Goal: Task Accomplishment & Management: Complete application form

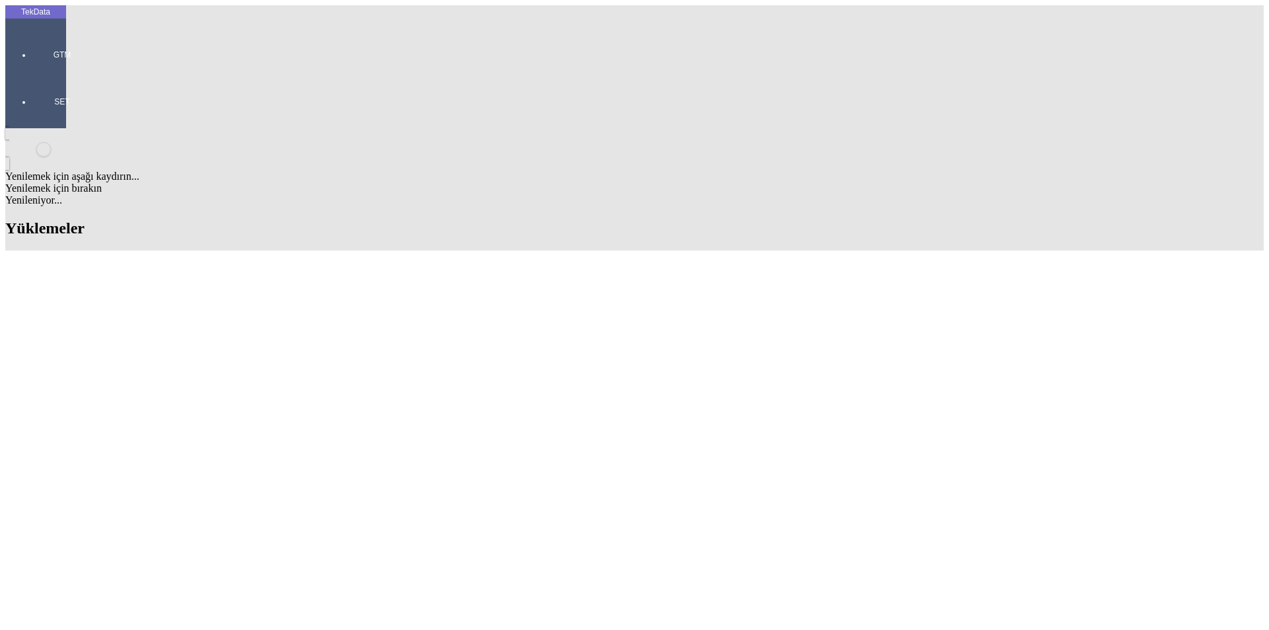
type input "BEKAERT"
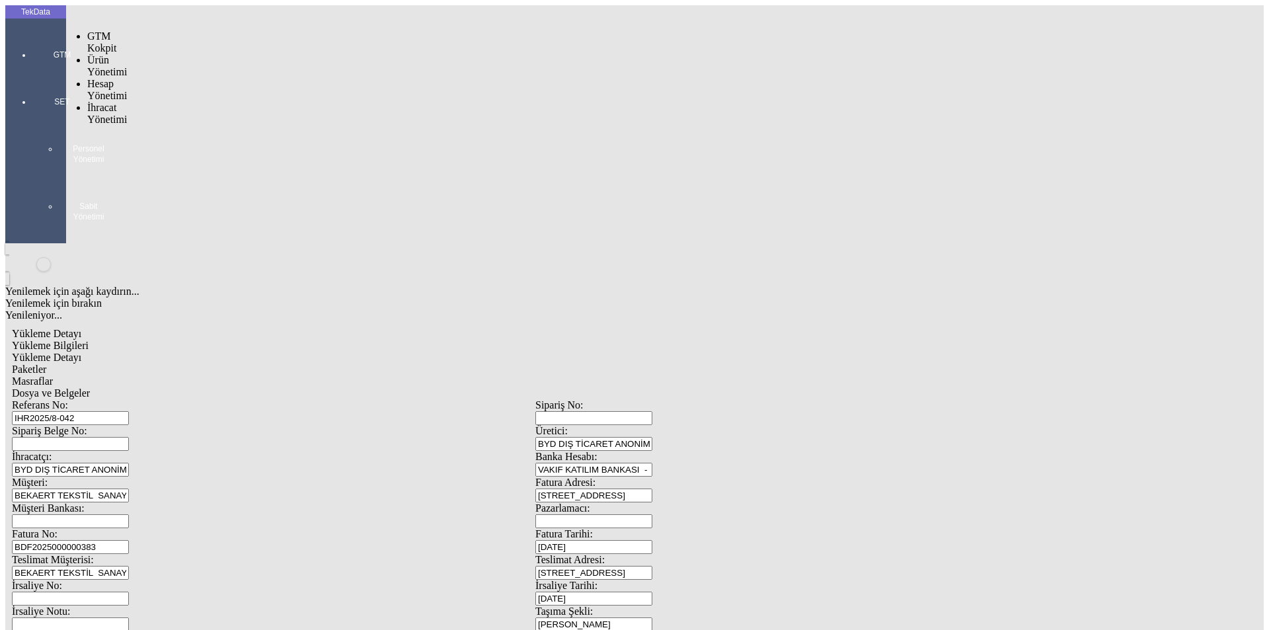
click at [32, 73] on div at bounding box center [62, 73] width 61 height 0
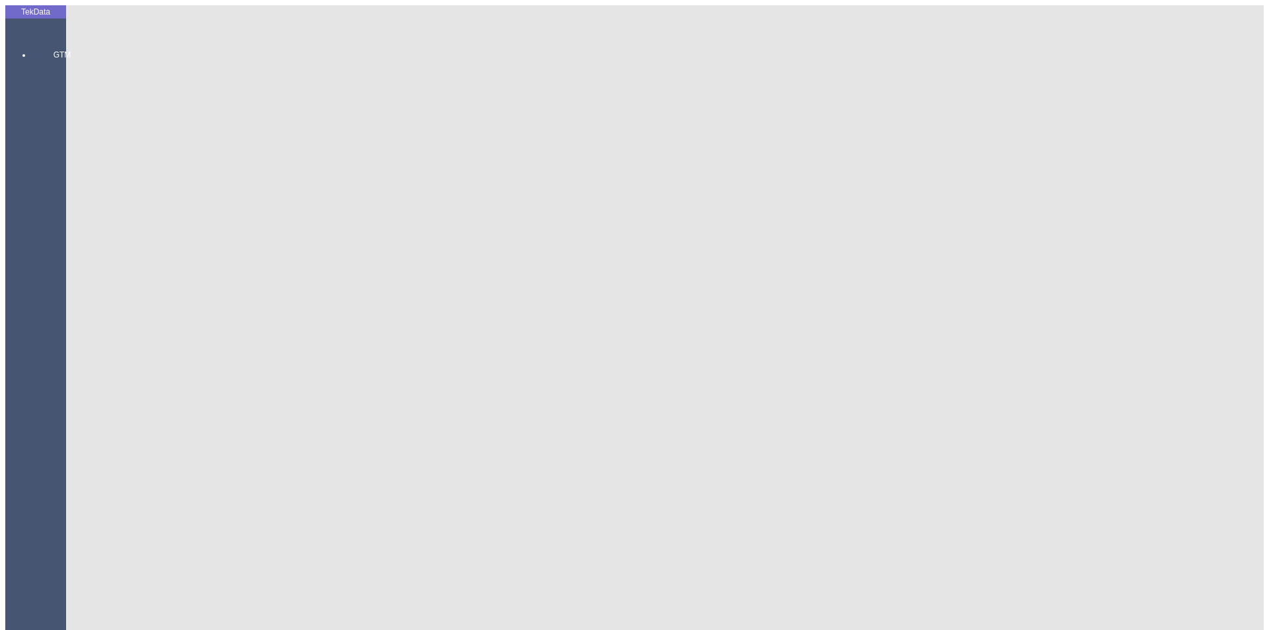
drag, startPoint x: 302, startPoint y: 93, endPoint x: 120, endPoint y: 92, distance: 182.3
type input "IHR2025/9-054"
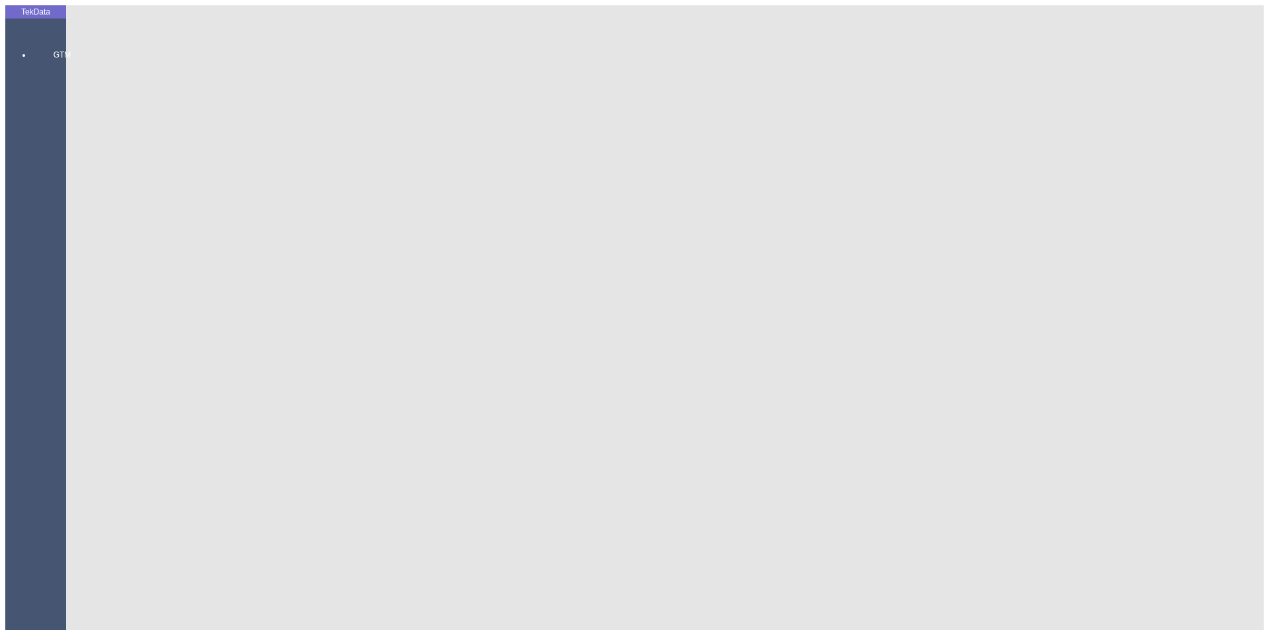
drag, startPoint x: 244, startPoint y: 94, endPoint x: 153, endPoint y: 98, distance: 91.9
type input "660"
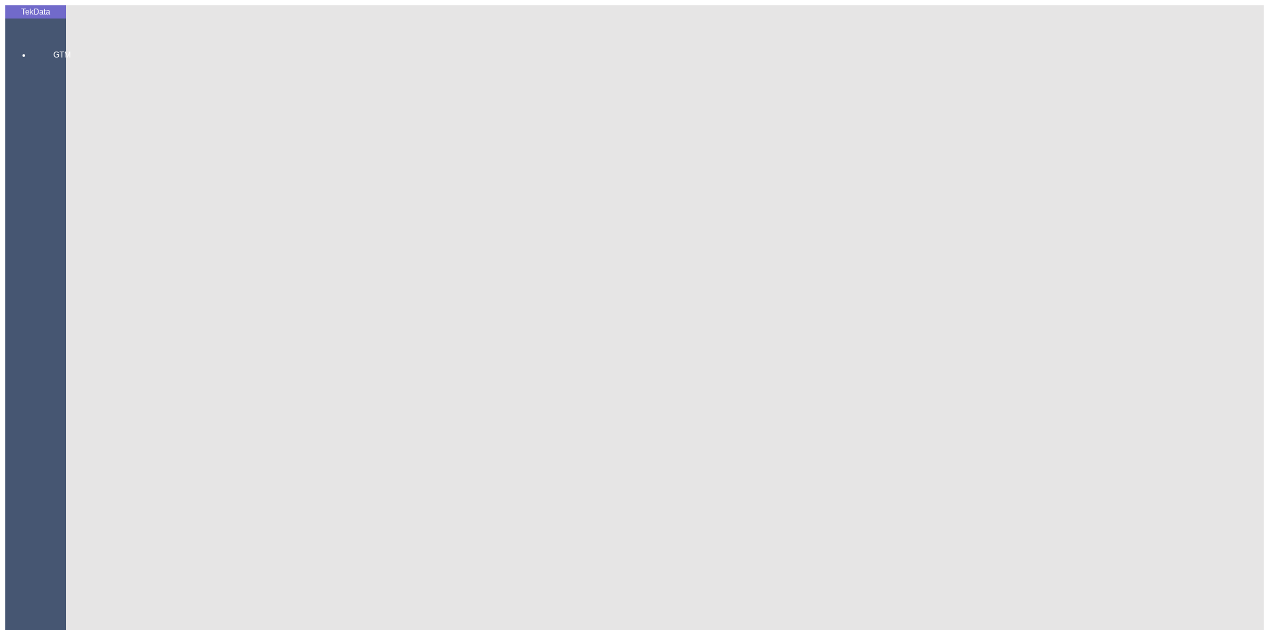
drag, startPoint x: 237, startPoint y: 311, endPoint x: 191, endPoint y: 320, distance: 46.5
type input "35"
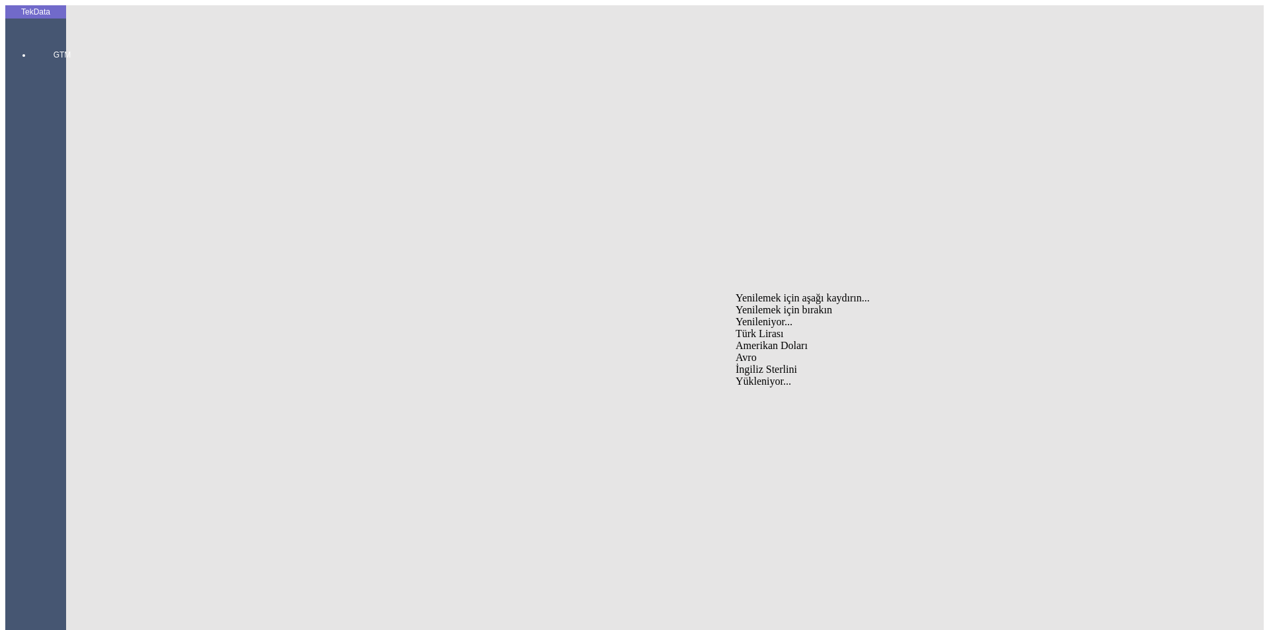
click at [763, 340] on div "Amerikan Doları" at bounding box center [988, 346] width 506 height 12
type input "Amerikan Doları"
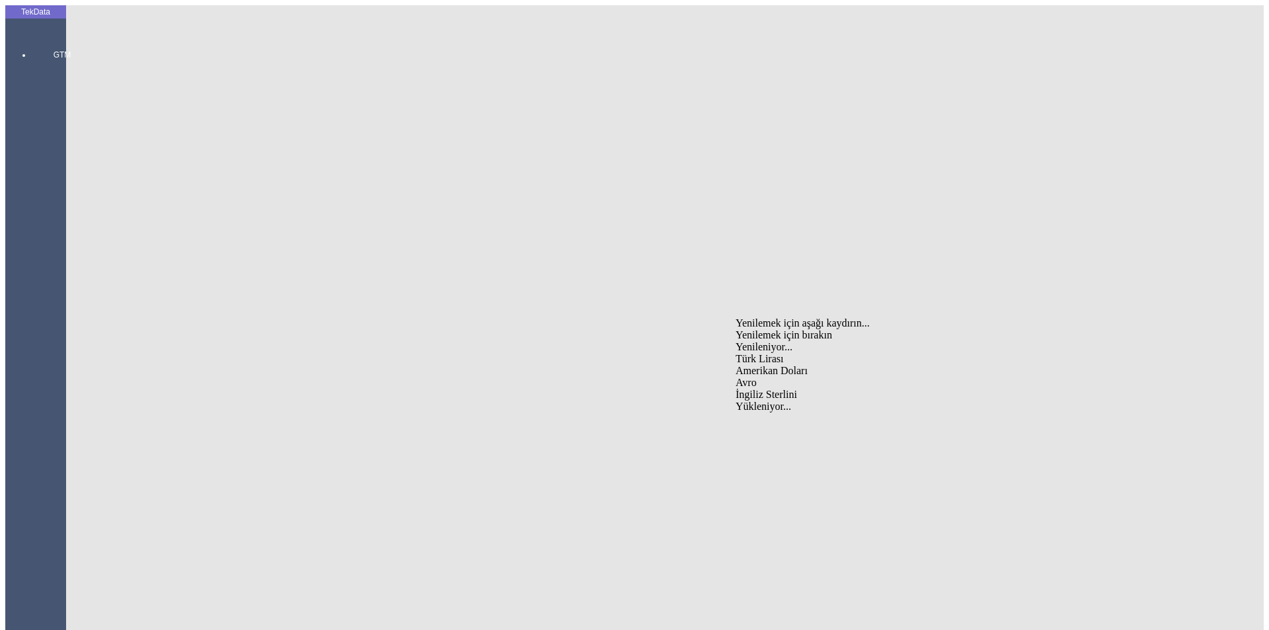
click at [754, 365] on div "Amerikan Doları" at bounding box center [988, 371] width 506 height 12
type input "Amerikan Doları"
drag, startPoint x: 293, startPoint y: 100, endPoint x: 69, endPoint y: 85, distance: 224.4
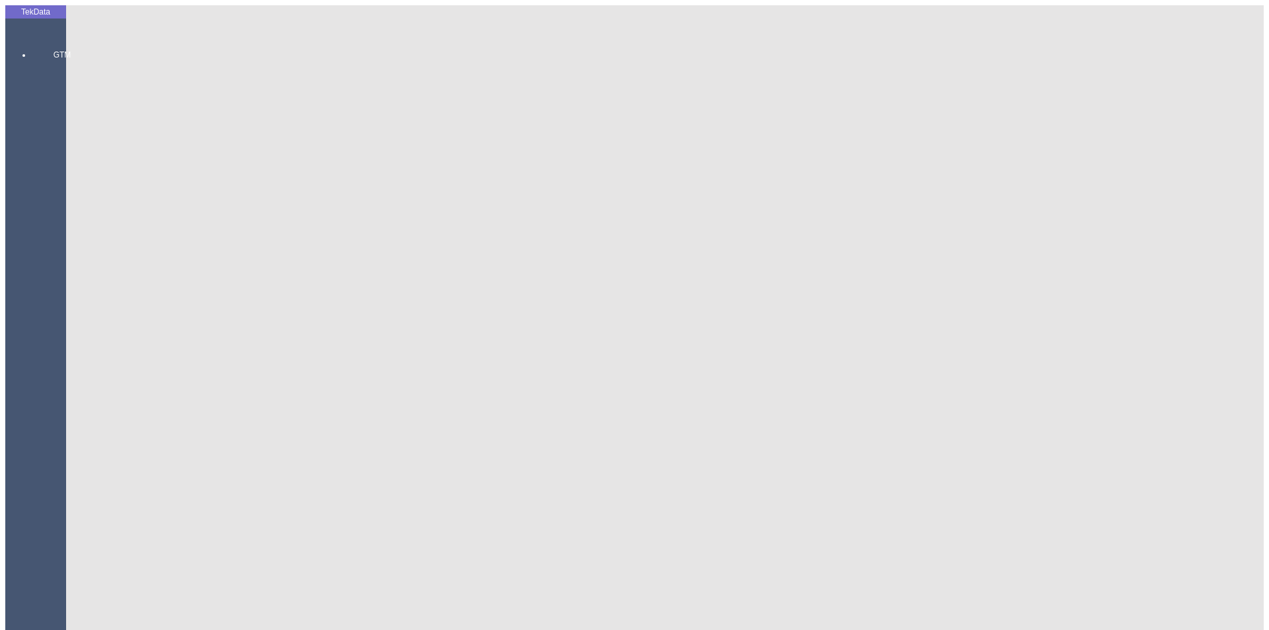
type input "BDF2025000000"
type input "[DATE]"
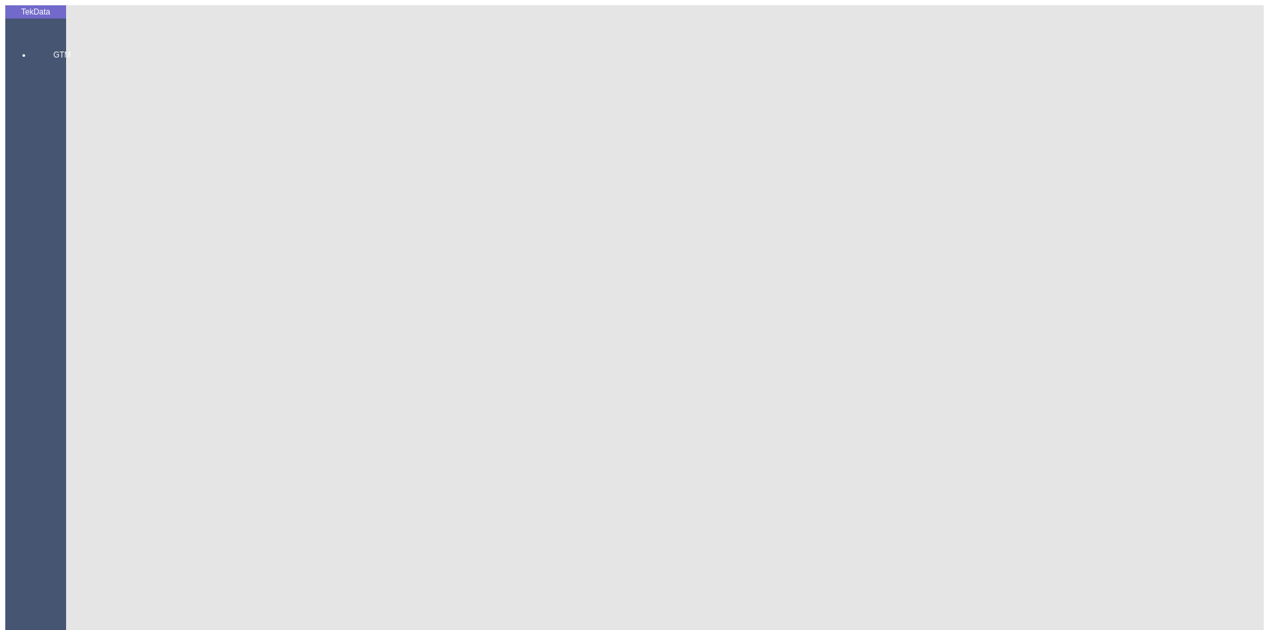
type input "[DATE]"
drag, startPoint x: 132, startPoint y: 436, endPoint x: 18, endPoint y: 431, distance: 113.7
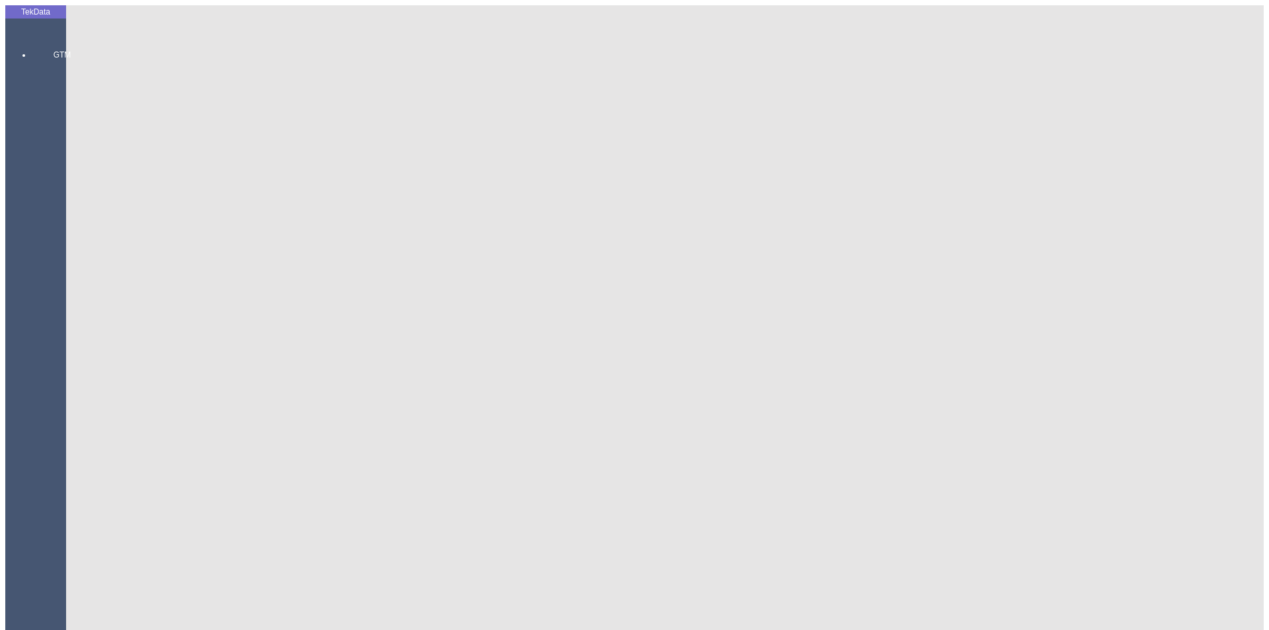
drag, startPoint x: 273, startPoint y: 460, endPoint x: 58, endPoint y: 460, distance: 214.7
type input "[DATE]"
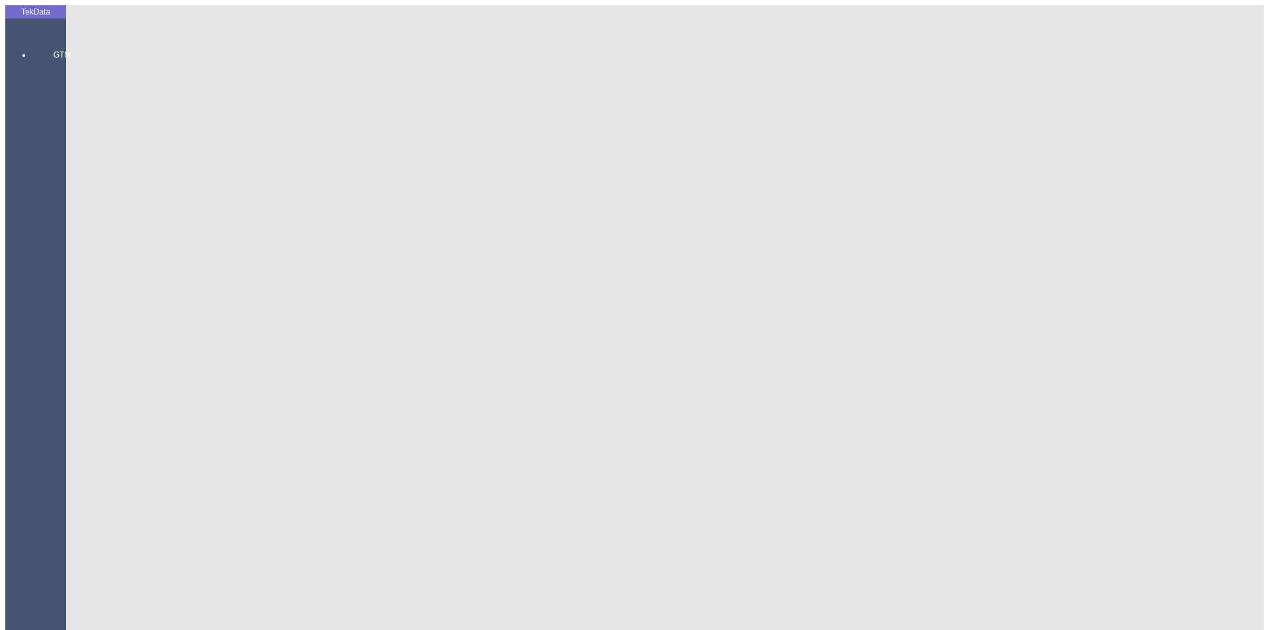
drag, startPoint x: 228, startPoint y: 510, endPoint x: 134, endPoint y: 511, distance: 93.8
type input "22535.31"
drag, startPoint x: 798, startPoint y: 516, endPoint x: 669, endPoint y: 525, distance: 129.8
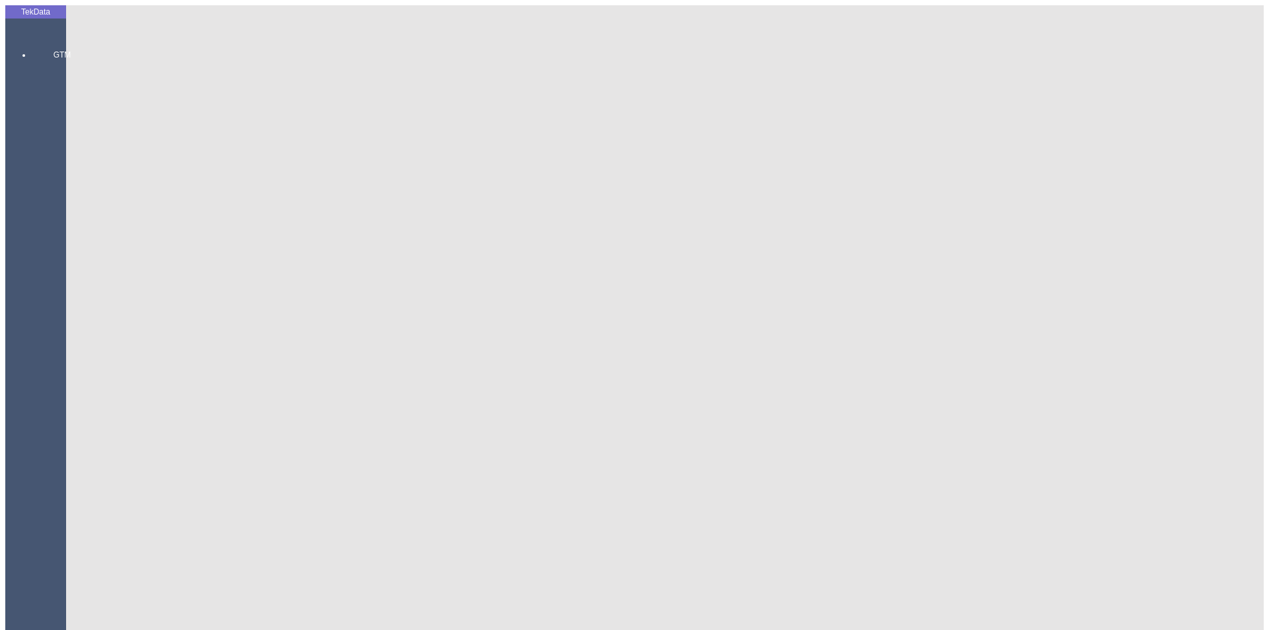
type input "24376.2"
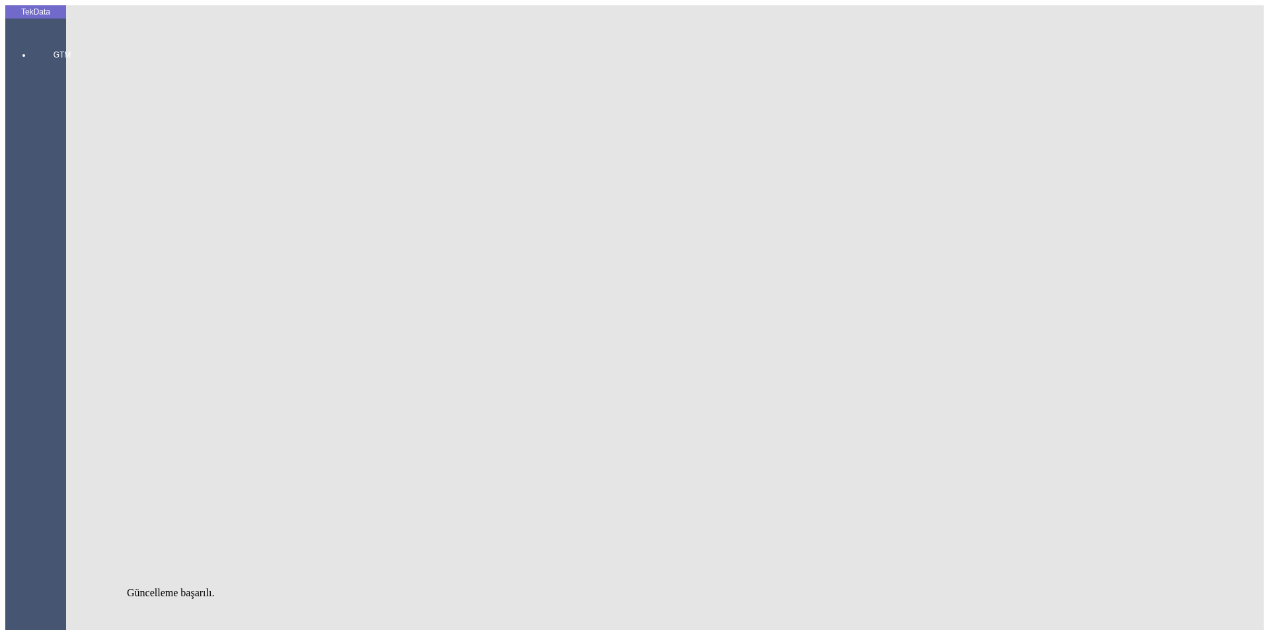
drag, startPoint x: 165, startPoint y: 192, endPoint x: 228, endPoint y: 226, distance: 72.1
type input "2"
type input "11800.96"
type input "1.29"
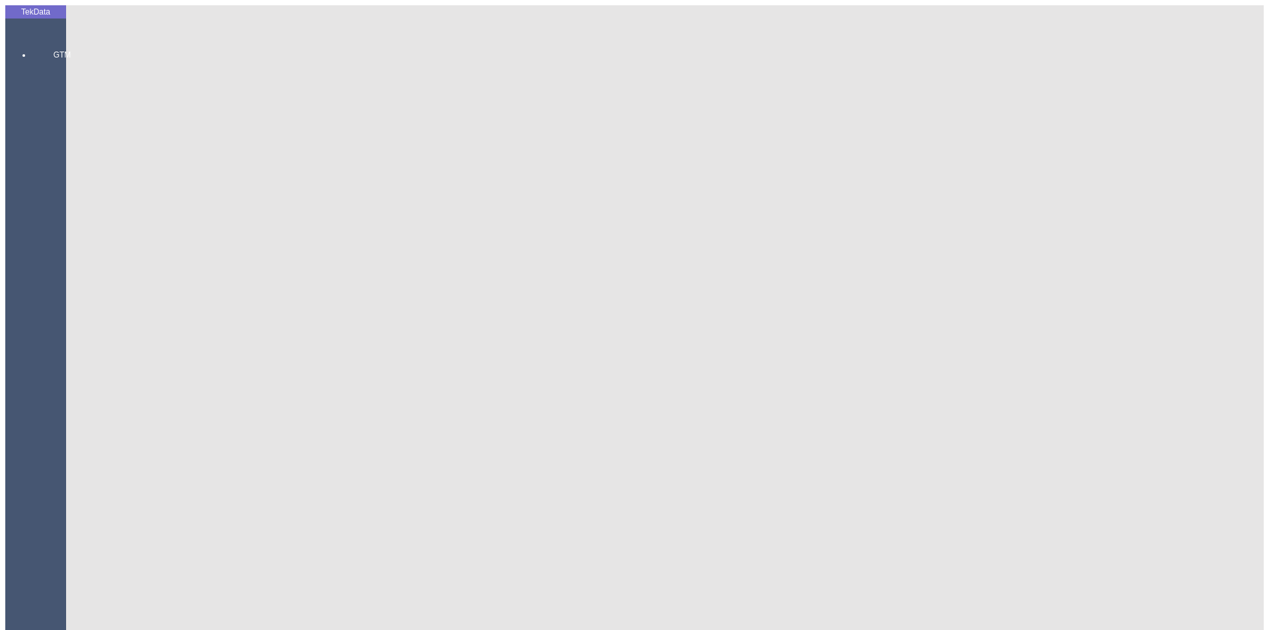
type input "11800.96"
type input "12750.8"
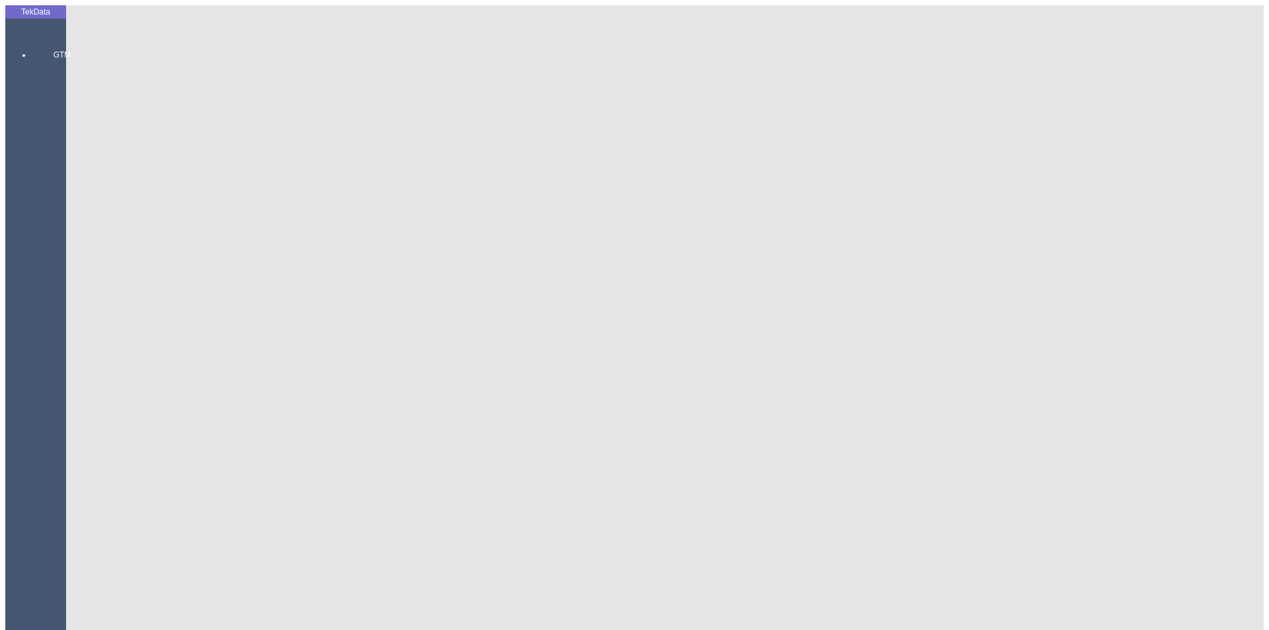
drag, startPoint x: 878, startPoint y: 141, endPoint x: 906, endPoint y: 145, distance: 28.6
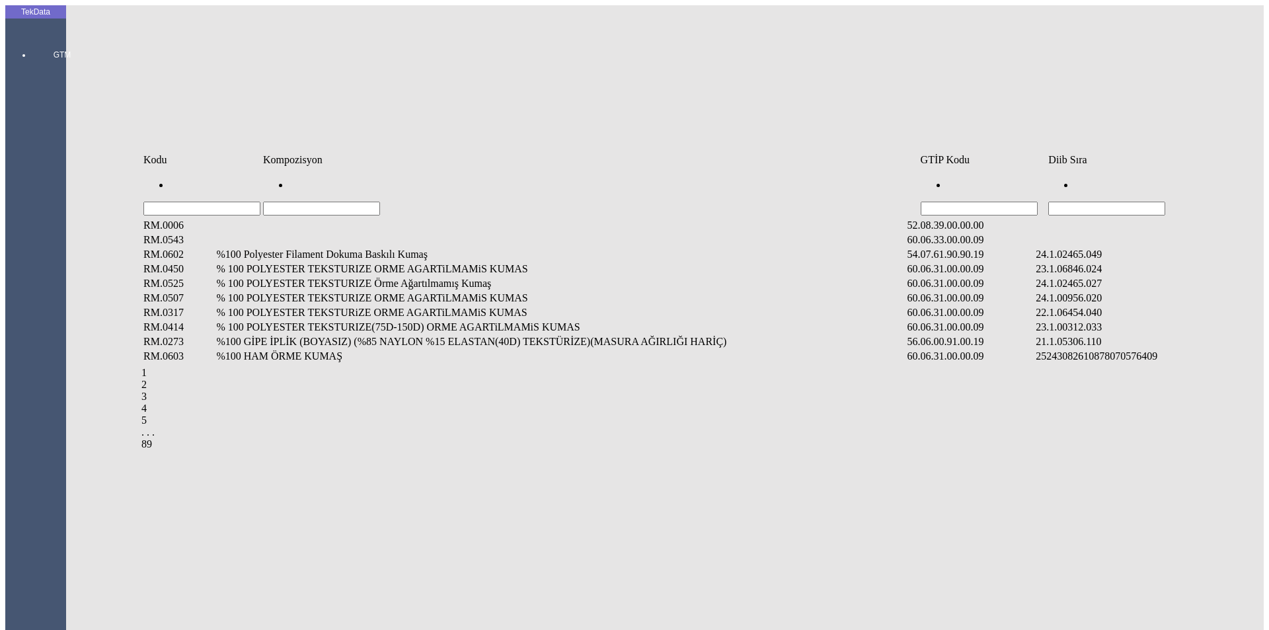
click at [1130, 202] on input "Hücreyi Filtrele" at bounding box center [1106, 209] width 117 height 14
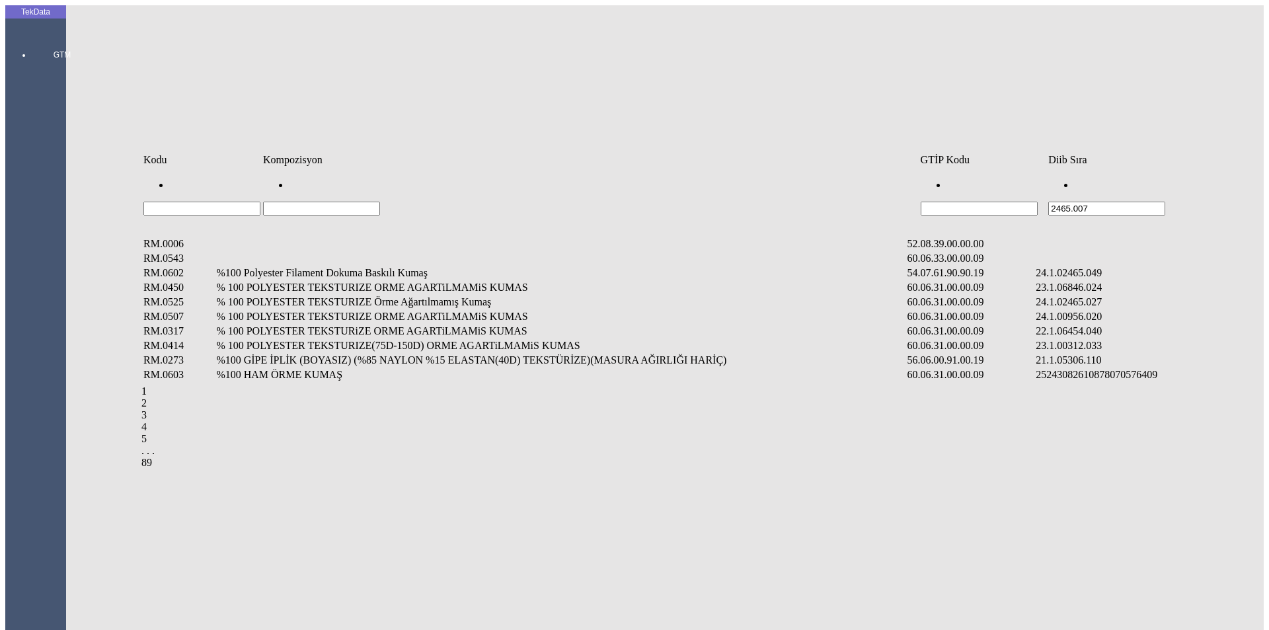
type input "2465.007"
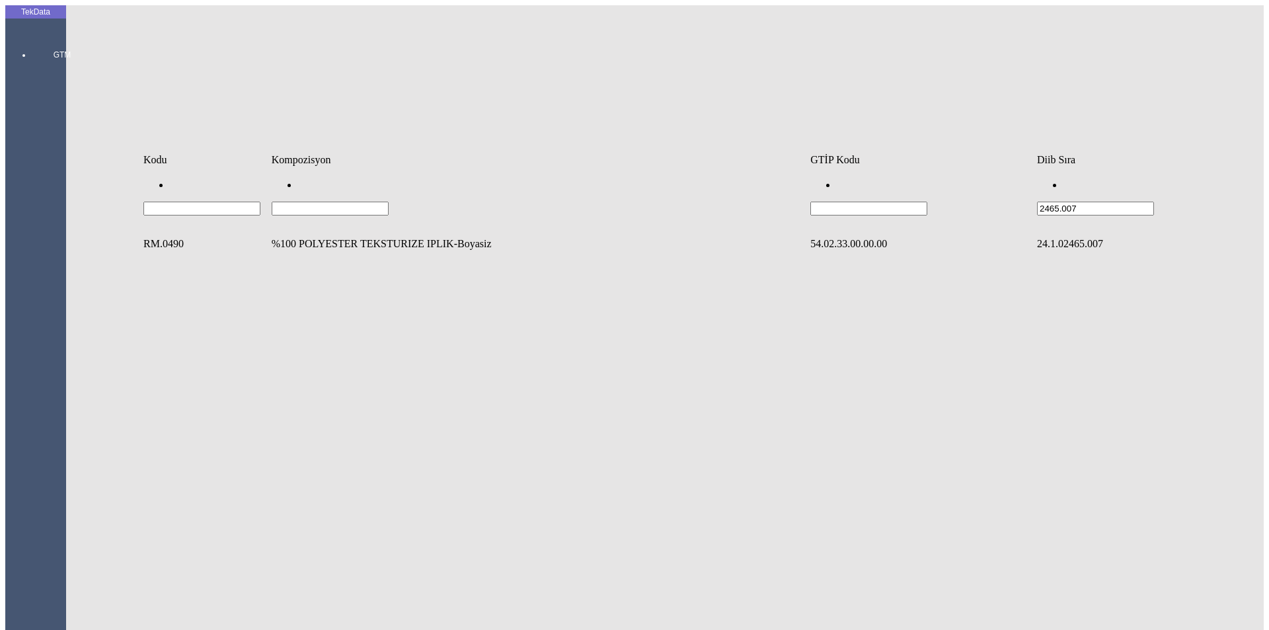
click at [322, 237] on td "%100 POLYESTER TEKSTURIZE IPLIK-Boyasiz" at bounding box center [539, 243] width 537 height 13
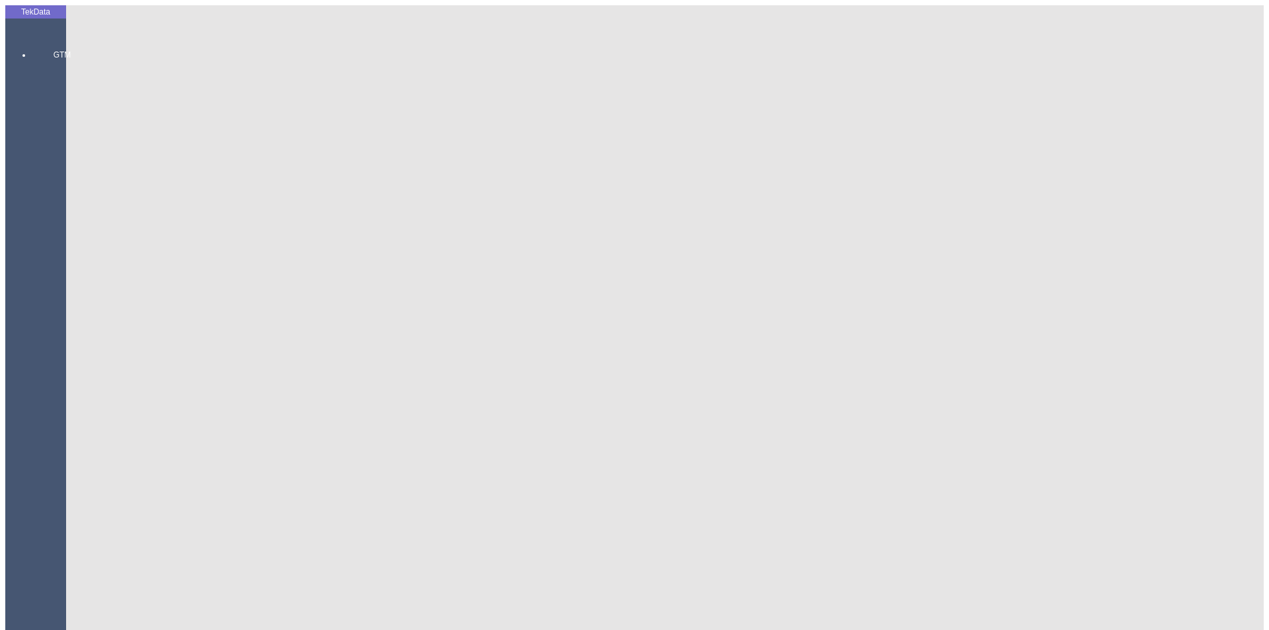
type input "10734.35"
click at [748, 239] on div "Kg" at bounding box center [981, 245] width 523 height 12
type input "Kg"
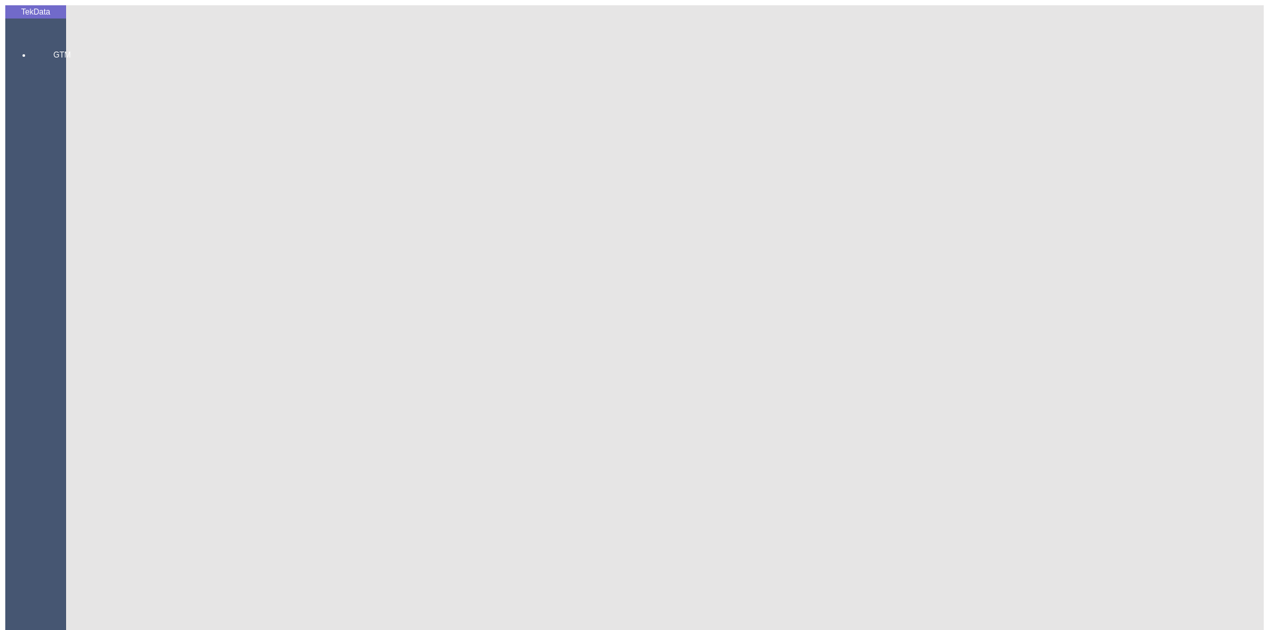
type input "1.29"
drag, startPoint x: 822, startPoint y: 213, endPoint x: 815, endPoint y: 228, distance: 16.3
click at [776, 277] on div "Amerikan Doları" at bounding box center [981, 283] width 523 height 12
type input "Amerikan Doları"
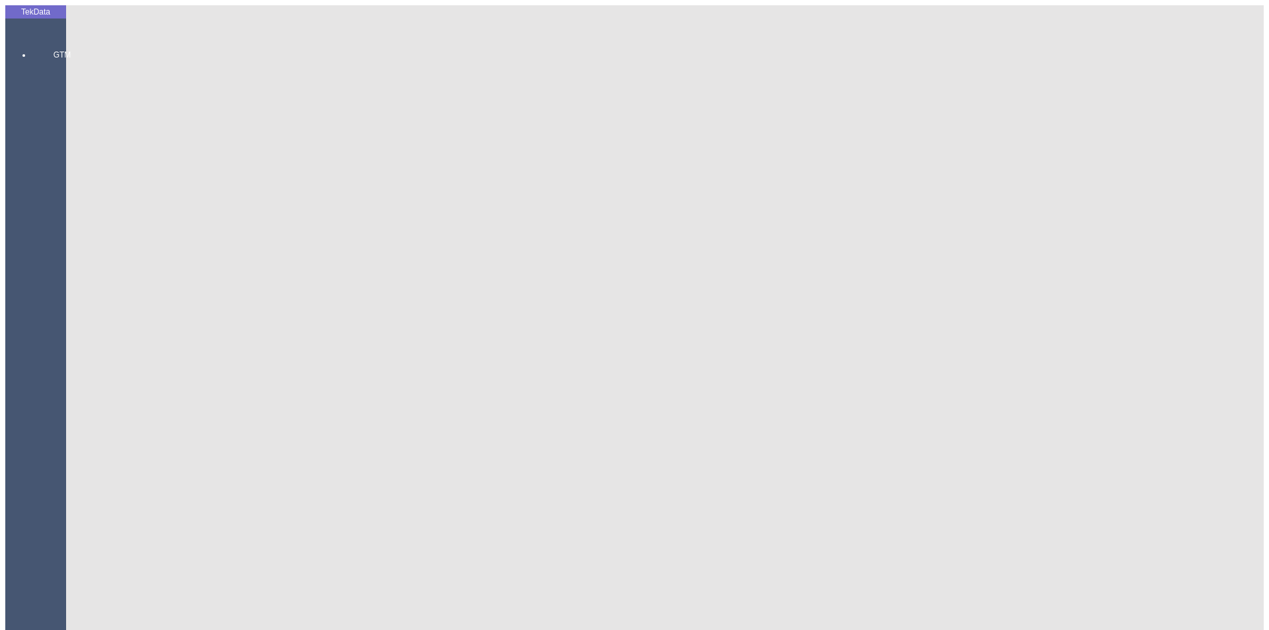
type input "10734.35"
type input "11625.4"
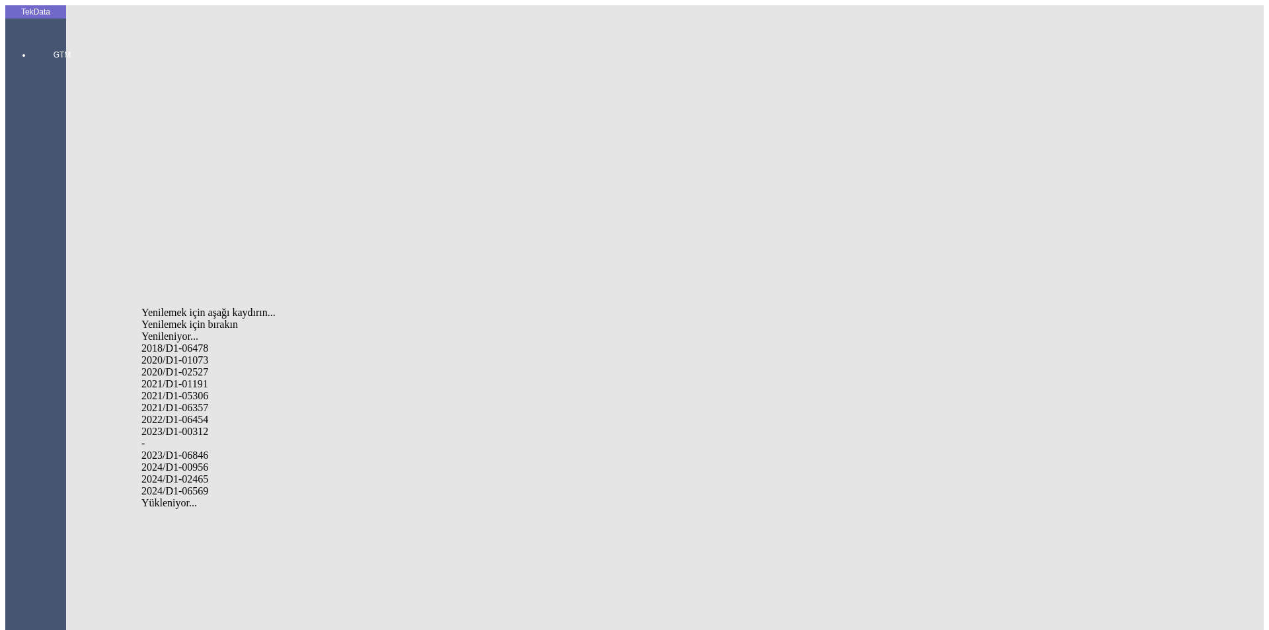
click at [211, 473] on div "2024/D1-02465" at bounding box center [397, 479] width 513 height 12
type input "2024/D1-02465"
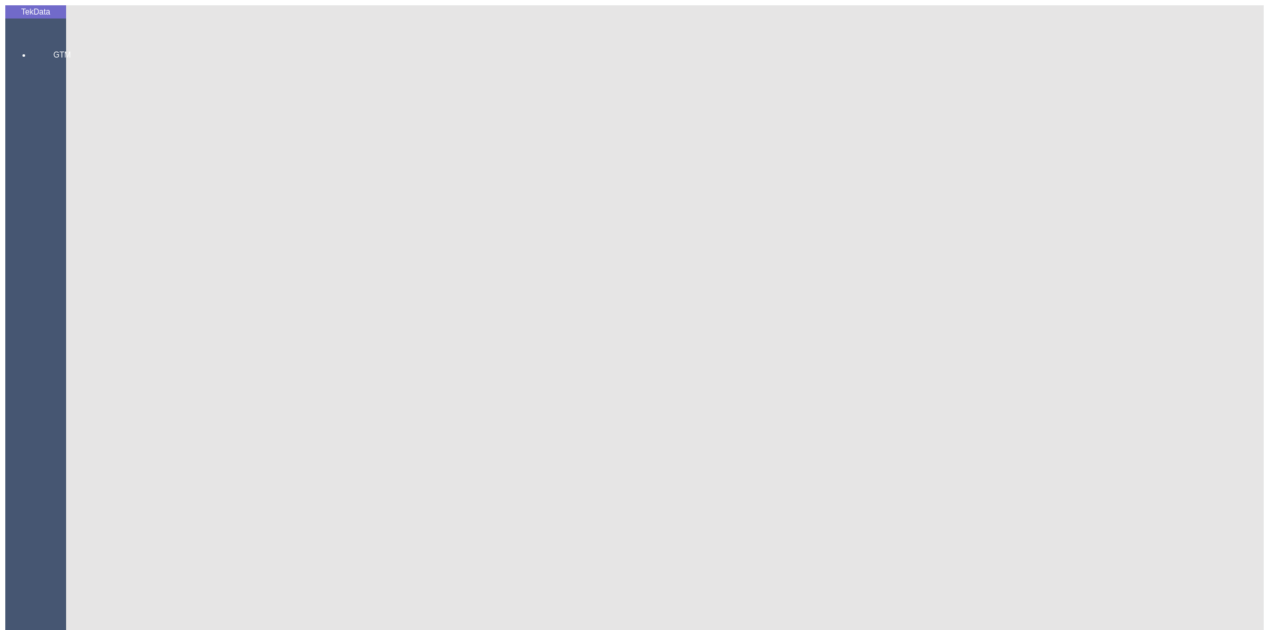
drag, startPoint x: 367, startPoint y: 77, endPoint x: 446, endPoint y: 74, distance: 79.4
